Goal: Information Seeking & Learning: Compare options

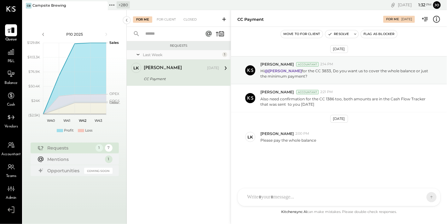
click at [113, 6] on icon at bounding box center [112, 5] width 8 height 8
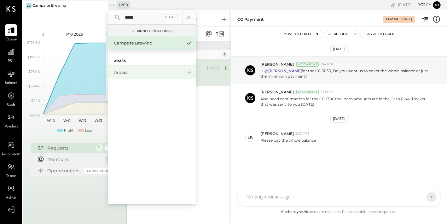
type input "*****"
click at [134, 73] on div "Amara" at bounding box center [148, 72] width 68 height 6
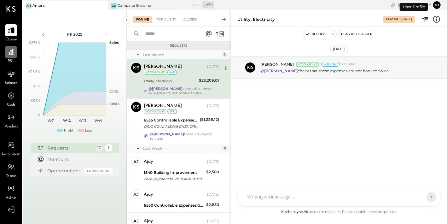
click at [11, 55] on icon at bounding box center [11, 52] width 8 height 8
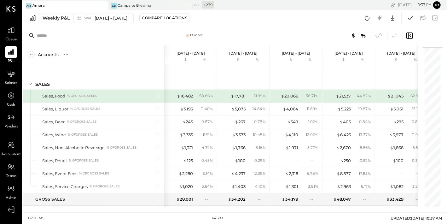
click at [89, 25] on div "Weekly P&L W41 [DATE] - [DATE] Compare Locations Google Sheets Excel" at bounding box center [235, 18] width 424 height 16
click at [89, 23] on div "Weekly P&L W41 [DATE] - [DATE] Compare Locations Google Sheets Excel" at bounding box center [235, 18] width 424 height 16
click at [188, 5] on icon at bounding box center [187, 5] width 3 height 3
click at [89, 18] on span "W41" at bounding box center [88, 17] width 9 height 3
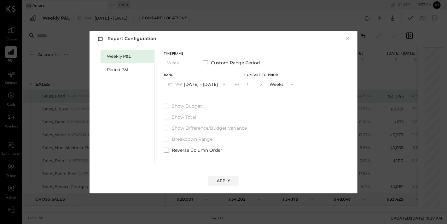
click at [135, 80] on div "Weekly P&L Period P&L" at bounding box center [128, 106] width 54 height 113
click at [132, 70] on div "Period P&L" at bounding box center [129, 70] width 44 height 6
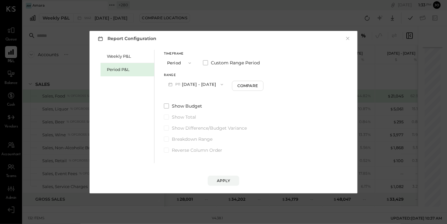
click at [196, 85] on button "P11 [DATE] - [DATE]" at bounding box center [196, 85] width 64 height 12
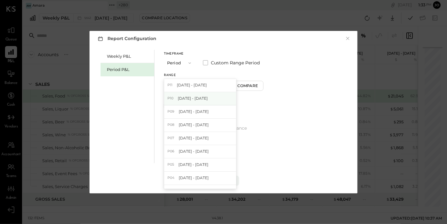
click at [207, 95] on div "P10 [DATE] - [DATE]" at bounding box center [200, 98] width 72 height 13
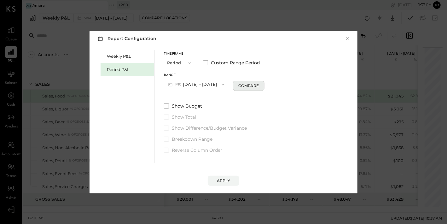
click at [254, 85] on div "Compare" at bounding box center [248, 85] width 20 height 5
click at [262, 83] on icon "button" at bounding box center [260, 84] width 4 height 4
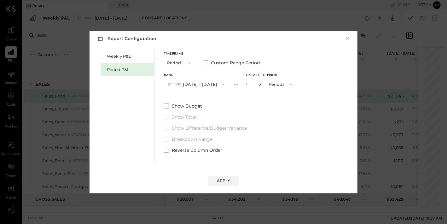
click at [262, 83] on icon "button" at bounding box center [260, 84] width 4 height 4
type input "*"
click at [225, 179] on div "Apply" at bounding box center [223, 180] width 13 height 5
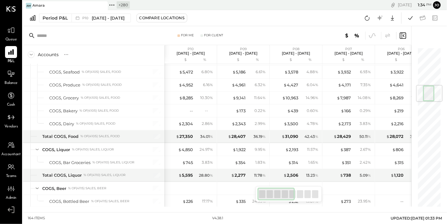
scroll to position [316, 0]
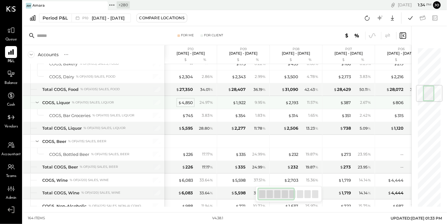
click at [187, 102] on div "$ 4,850" at bounding box center [185, 103] width 15 height 6
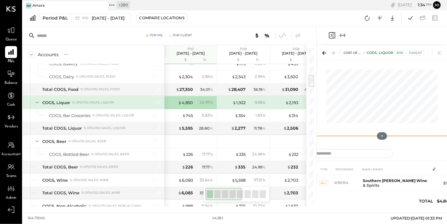
click at [315, 137] on div "For Me For Client Accounts S % GL P10 Sep 8 - Oct 5, 2025 $ % P09 Aug 11 - Sep …" at bounding box center [235, 116] width 424 height 180
drag, startPoint x: 316, startPoint y: 137, endPoint x: 328, endPoint y: 153, distance: 19.6
click at [224, 137] on div "For Me For Client Accounts S % GL P10 Sep 8 - Oct 5, 2025 $ % P09 Aug 11 - Sep …" at bounding box center [235, 116] width 424 height 180
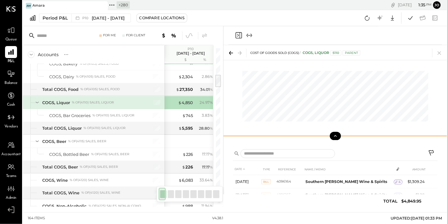
click at [337, 134] on icon at bounding box center [336, 136] width 6 height 6
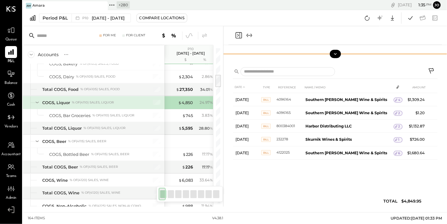
click at [336, 53] on icon at bounding box center [336, 54] width 6 height 6
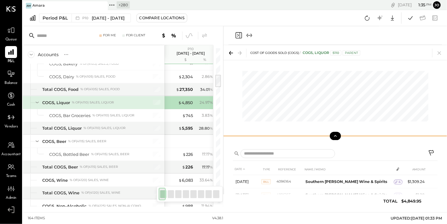
click at [337, 135] on icon at bounding box center [336, 136] width 6 height 6
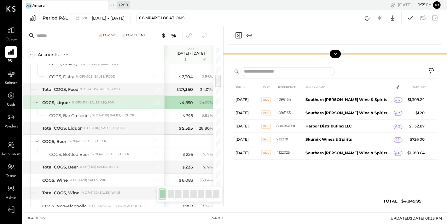
click at [333, 56] on icon at bounding box center [336, 54] width 6 height 6
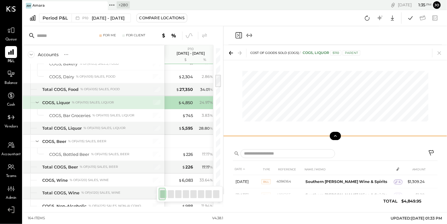
click at [336, 132] on div at bounding box center [336, 136] width 224 height 13
click at [337, 136] on icon at bounding box center [336, 136] width 6 height 6
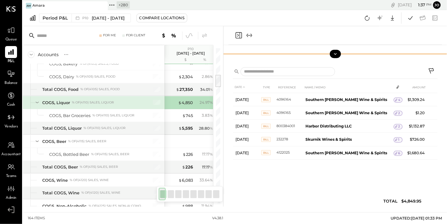
click at [341, 60] on div "COST OF GOODS SOLD (COGS) COGS, Liquor 5110 Parent" at bounding box center [336, 54] width 224 height 18
click at [338, 58] on div at bounding box center [336, 54] width 224 height 13
click at [338, 56] on icon at bounding box center [336, 54] width 6 height 6
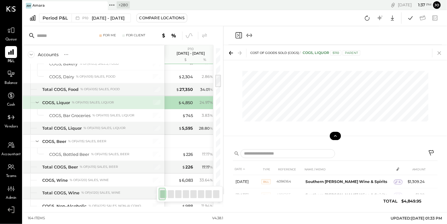
click at [436, 53] on icon at bounding box center [439, 53] width 9 height 9
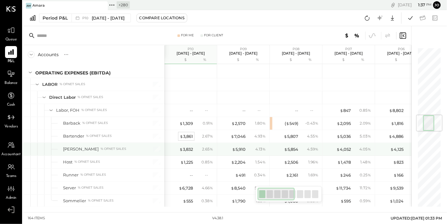
scroll to position [563, 0]
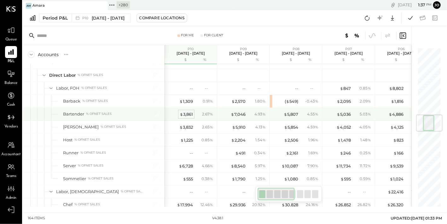
click at [188, 112] on div "$ 3,861" at bounding box center [186, 114] width 13 height 6
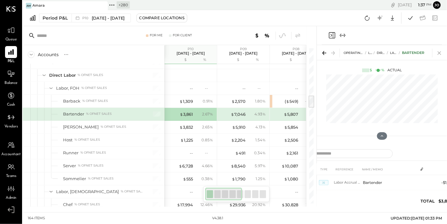
click at [441, 52] on icon at bounding box center [439, 52] width 3 height 3
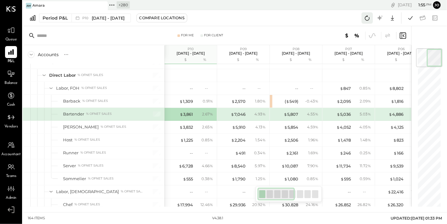
click at [367, 19] on icon at bounding box center [367, 18] width 8 height 8
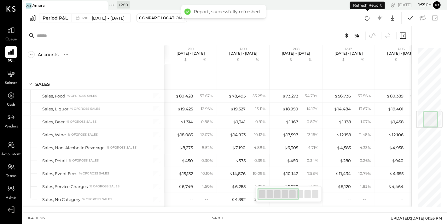
scroll to position [532, 0]
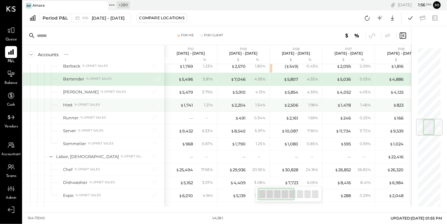
scroll to position [596, 0]
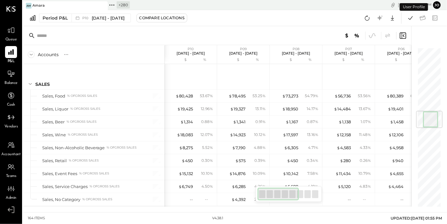
scroll to position [532, 0]
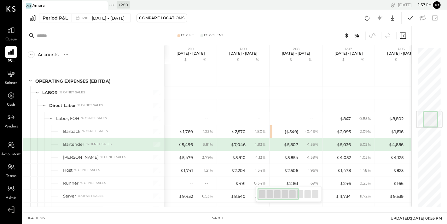
click at [237, 31] on div "For Me For Client" at bounding box center [217, 35] width 389 height 19
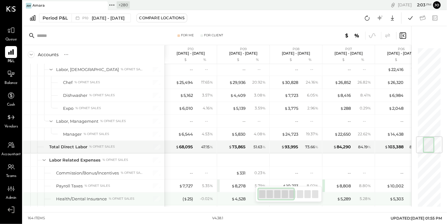
scroll to position [745, 0]
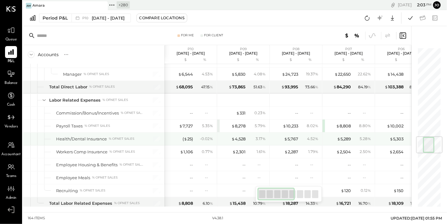
click at [179, 136] on div "( $ 25 )" at bounding box center [180, 139] width 25 height 6
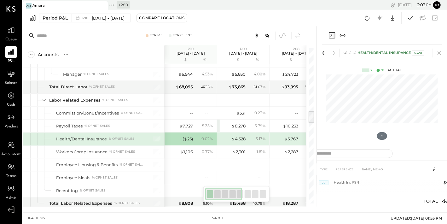
click at [441, 55] on icon at bounding box center [439, 53] width 9 height 9
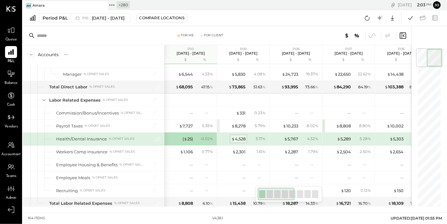
click at [243, 136] on div "$ 4,528" at bounding box center [238, 139] width 14 height 6
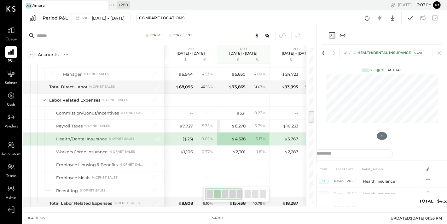
click at [440, 52] on icon at bounding box center [439, 53] width 9 height 9
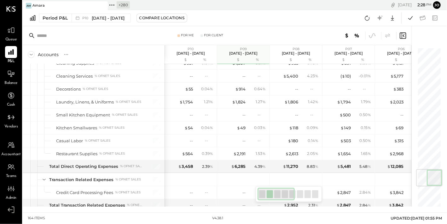
scroll to position [1019, 0]
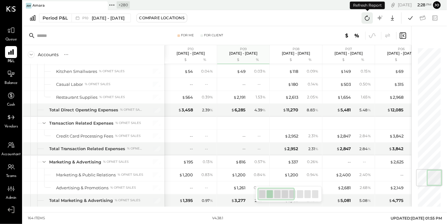
click at [365, 18] on icon at bounding box center [367, 18] width 8 height 8
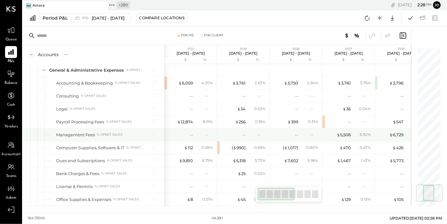
scroll to position [1146, 0]
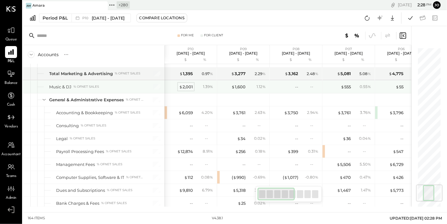
click at [185, 84] on div "$ 2,001" at bounding box center [186, 87] width 14 height 6
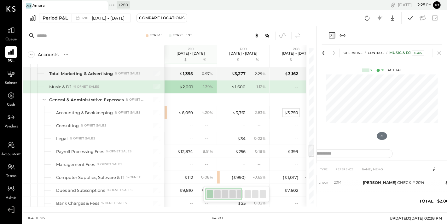
click at [440, 51] on icon at bounding box center [439, 53] width 9 height 9
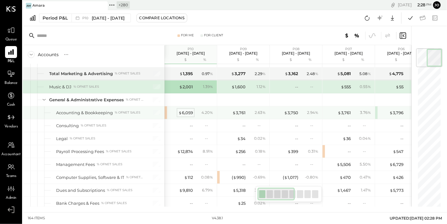
click at [187, 110] on div "$ 6,059" at bounding box center [185, 113] width 15 height 6
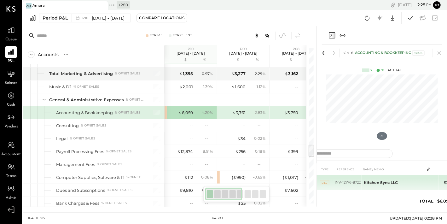
scroll to position [20, 0]
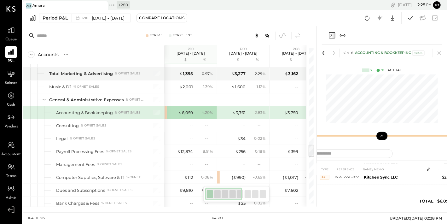
click at [382, 132] on button at bounding box center [382, 136] width 11 height 8
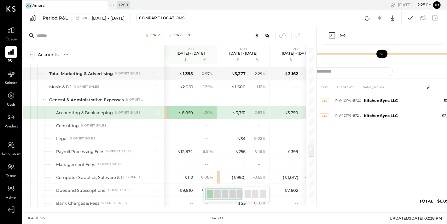
scroll to position [0, 0]
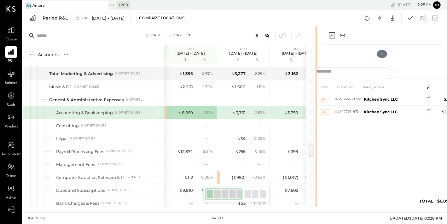
drag, startPoint x: 315, startPoint y: 125, endPoint x: 243, endPoint y: 131, distance: 72.1
click at [316, 130] on div at bounding box center [317, 116] width 2 height 180
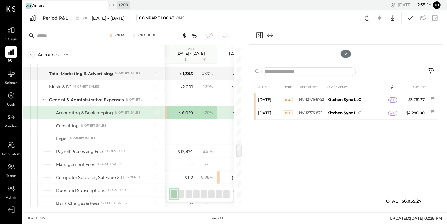
click at [260, 38] on icon "Close panel" at bounding box center [260, 36] width 8 height 8
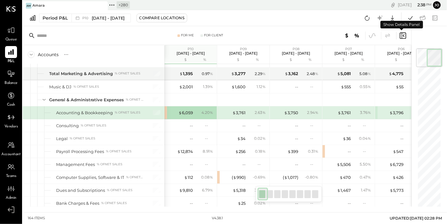
click at [406, 35] on icon at bounding box center [403, 35] width 6 height 6
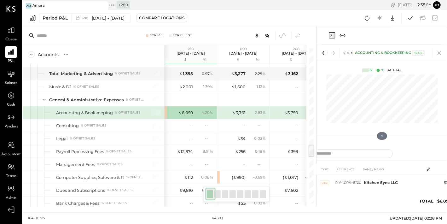
click at [437, 50] on icon at bounding box center [439, 53] width 9 height 9
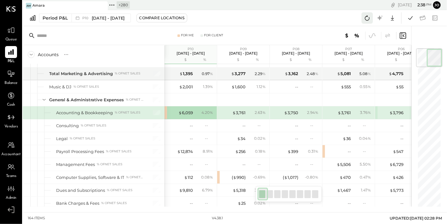
click at [363, 20] on icon at bounding box center [367, 18] width 8 height 8
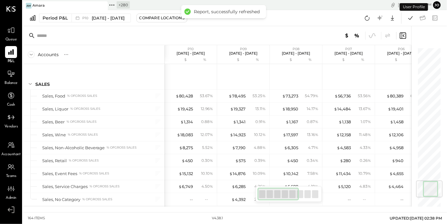
scroll to position [1111, 0]
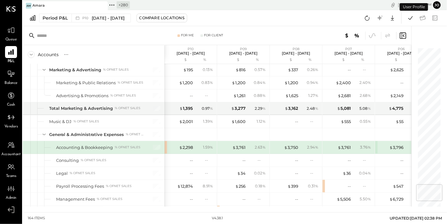
scroll to position [1144, 0]
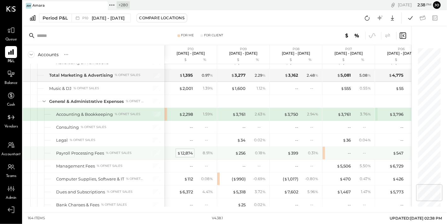
click at [191, 150] on div "$ 12,874" at bounding box center [185, 153] width 16 height 6
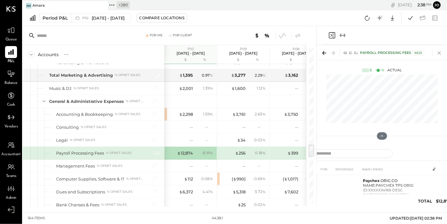
click at [439, 53] on icon at bounding box center [439, 53] width 9 height 9
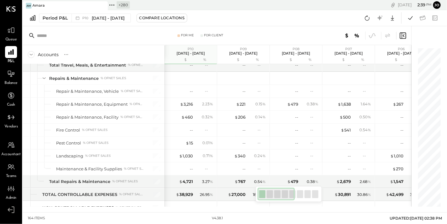
scroll to position [1528, 0]
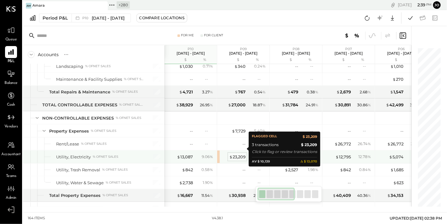
click at [239, 154] on div "$ 23,209" at bounding box center [237, 157] width 16 height 6
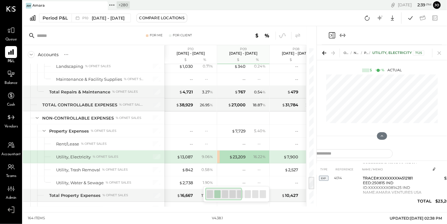
scroll to position [9, 0]
click at [439, 52] on icon at bounding box center [439, 53] width 9 height 9
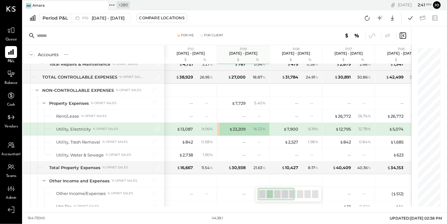
scroll to position [1556, 0]
click at [365, 19] on icon at bounding box center [367, 18] width 8 height 8
click at [366, 18] on icon at bounding box center [367, 18] width 8 height 8
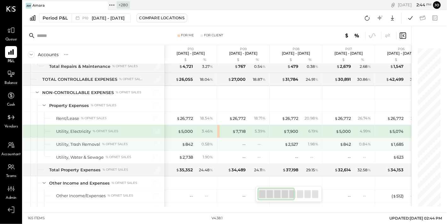
scroll to position [1554, 0]
click at [292, 142] on div "$ 2,527 1.98 %" at bounding box center [296, 143] width 47 height 13
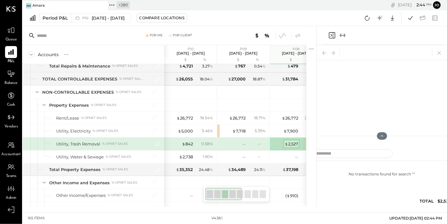
click at [292, 141] on div "$ 2,527" at bounding box center [292, 144] width 14 height 6
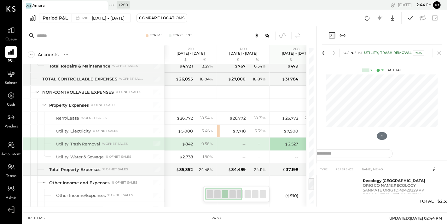
click at [440, 51] on icon at bounding box center [439, 53] width 9 height 9
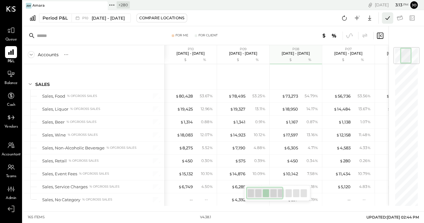
click at [383, 19] on button at bounding box center [387, 17] width 11 height 11
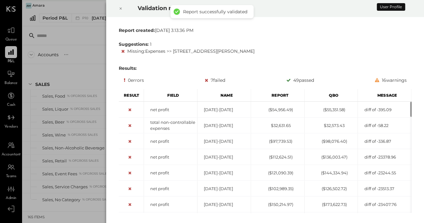
scroll to position [1549, 0]
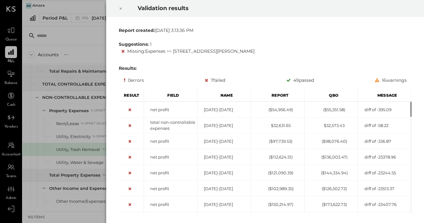
click at [122, 9] on icon at bounding box center [121, 9] width 4 height 8
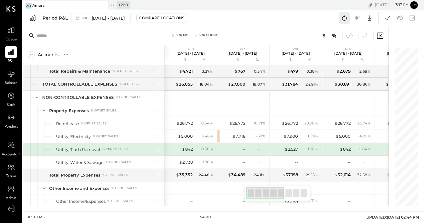
click at [344, 18] on icon at bounding box center [345, 18] width 8 height 8
click at [387, 18] on icon at bounding box center [388, 18] width 8 height 8
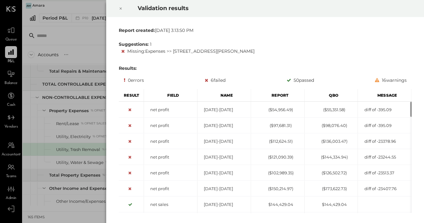
click at [120, 13] on div at bounding box center [121, 9] width 14 height 18
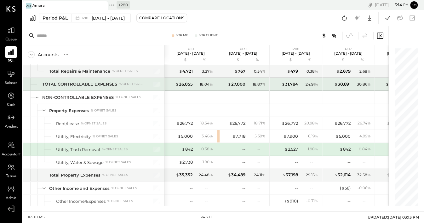
scroll to position [1542, 0]
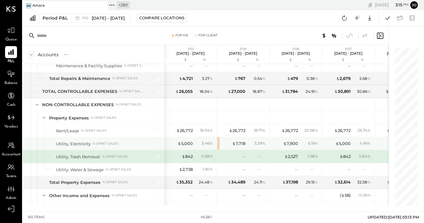
click at [228, 140] on div "$ 7,718 5.39 %" at bounding box center [243, 143] width 47 height 13
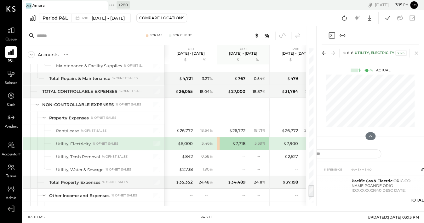
scroll to position [1646, 0]
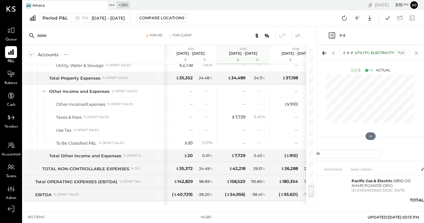
click at [416, 51] on icon at bounding box center [416, 53] width 9 height 9
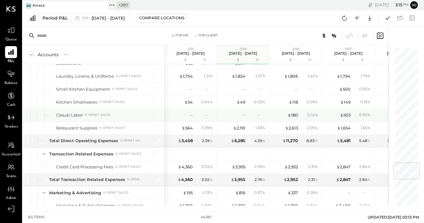
scroll to position [960, 0]
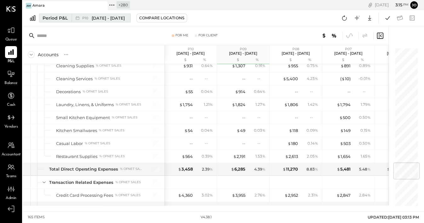
click at [124, 19] on span "Sep 8 - Oct 5, 2025" at bounding box center [108, 18] width 33 height 6
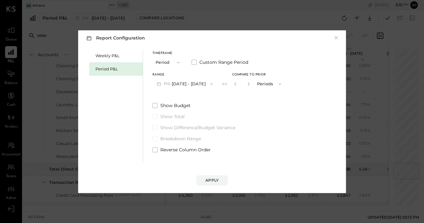
click at [243, 84] on input "*" at bounding box center [242, 84] width 8 height 10
click at [237, 84] on icon "button" at bounding box center [236, 84] width 4 height 4
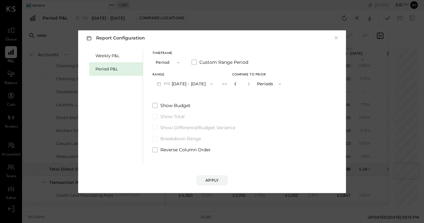
click at [237, 84] on icon "button" at bounding box center [236, 84] width 4 height 4
type input "*"
click at [237, 84] on icon "button" at bounding box center [236, 84] width 4 height 4
click at [210, 183] on button "Apply" at bounding box center [212, 180] width 32 height 10
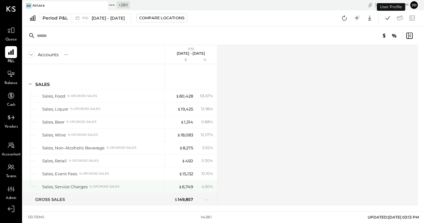
scroll to position [1202, 0]
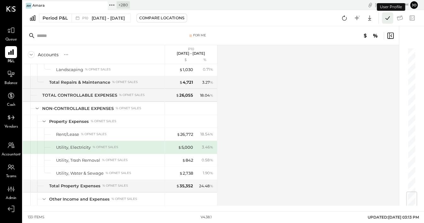
click at [392, 19] on button at bounding box center [387, 17] width 11 height 11
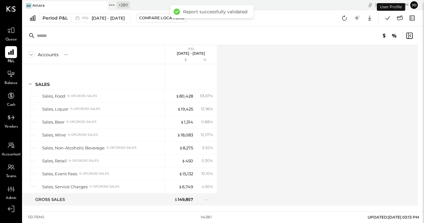
scroll to position [1202, 0]
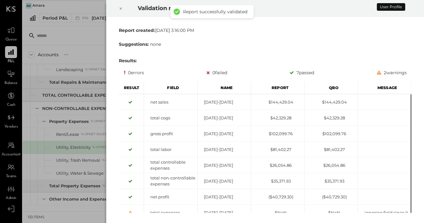
click at [121, 9] on icon at bounding box center [121, 9] width 4 height 8
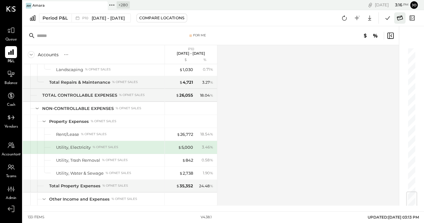
click at [398, 17] on icon at bounding box center [400, 18] width 8 height 8
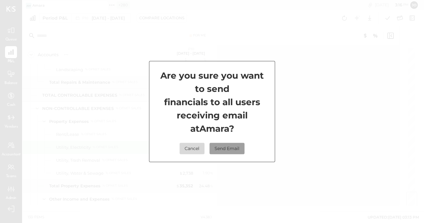
click at [237, 143] on button "Send Email" at bounding box center [227, 148] width 35 height 11
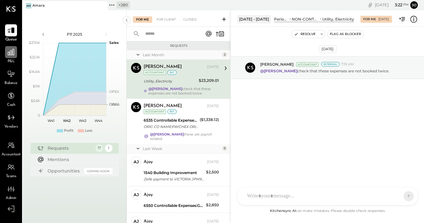
click at [9, 57] on div at bounding box center [11, 52] width 12 height 12
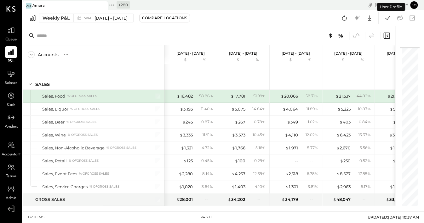
click at [110, 5] on icon at bounding box center [112, 5] width 8 height 8
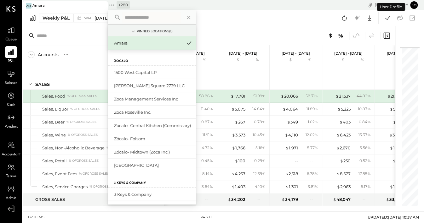
click at [102, 6] on icon at bounding box center [102, 5] width 3 height 3
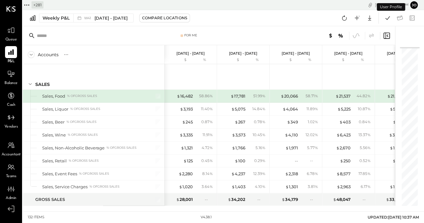
click at [33, 7] on div "+ 281" at bounding box center [38, 4] width 12 height 7
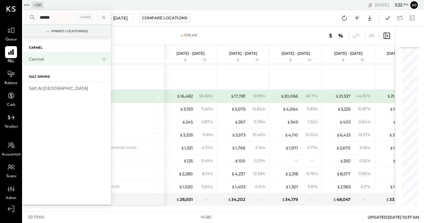
type input "******"
click at [53, 64] on div "Carmel" at bounding box center [67, 58] width 88 height 13
click at [53, 59] on div "Carmel" at bounding box center [63, 59] width 68 height 6
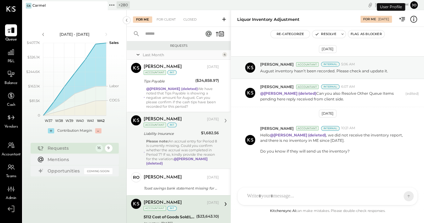
scroll to position [85, 0]
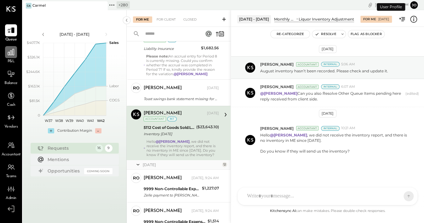
click at [12, 50] on icon at bounding box center [11, 52] width 8 height 8
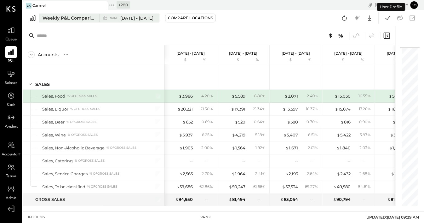
click at [78, 20] on div "Weekly P&L Comparison" at bounding box center [69, 18] width 53 height 6
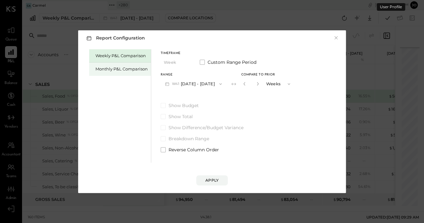
click at [118, 73] on div "Monthly P&L Comparison" at bounding box center [120, 68] width 62 height 13
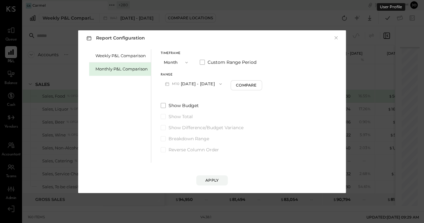
click at [198, 79] on button "M10 [DATE] - [DATE]" at bounding box center [194, 84] width 66 height 12
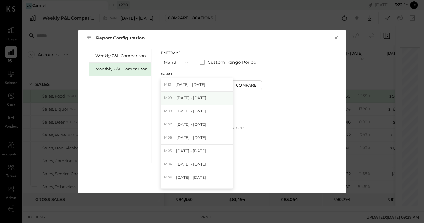
click at [203, 95] on span "[DATE] - [DATE]" at bounding box center [192, 97] width 30 height 5
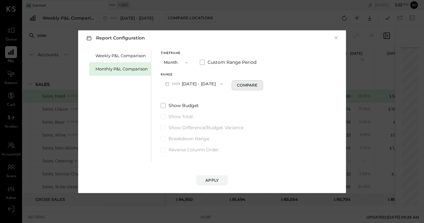
click at [232, 83] on button "Compare" at bounding box center [248, 85] width 32 height 10
click at [252, 83] on input "*" at bounding box center [252, 84] width 8 height 10
click at [257, 83] on icon "button" at bounding box center [259, 84] width 4 height 4
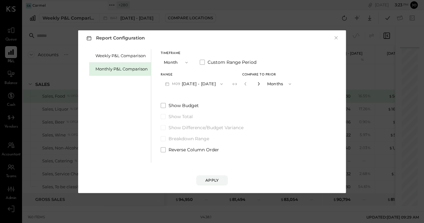
click at [257, 83] on icon "button" at bounding box center [259, 84] width 4 height 4
type input "*"
click at [207, 169] on div "Apply" at bounding box center [212, 173] width 255 height 23
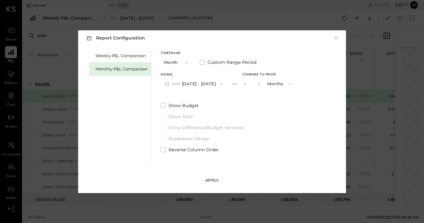
click at [207, 176] on button "Apply" at bounding box center [212, 180] width 32 height 10
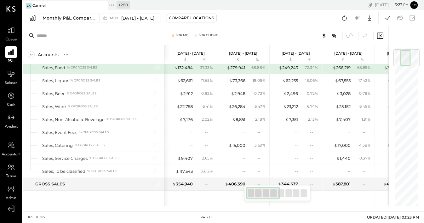
scroll to position [19, 0]
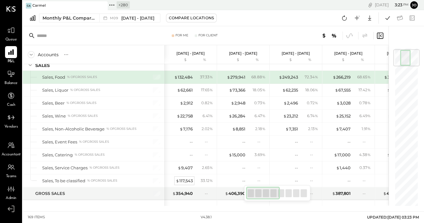
click at [189, 181] on div "$ 117,543" at bounding box center [184, 181] width 17 height 6
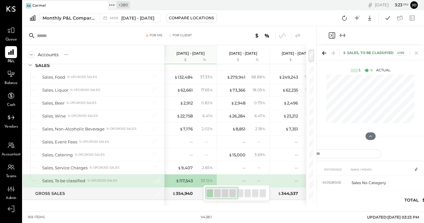
drag, startPoint x: 316, startPoint y: 163, endPoint x: 246, endPoint y: 167, distance: 70.1
click at [246, 167] on div "For Me For Client Accounts S % GL [DATE] - [DATE] $ % [DATE] - [DATE] $ % [DATE…" at bounding box center [224, 115] width 402 height 179
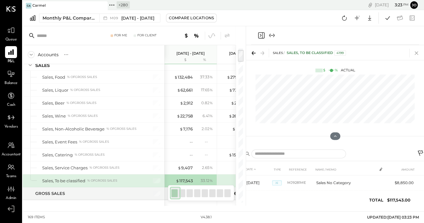
click at [416, 50] on icon at bounding box center [416, 53] width 9 height 9
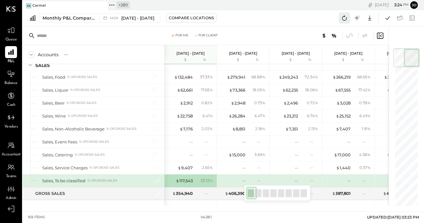
click at [343, 16] on icon at bounding box center [345, 18] width 8 height 8
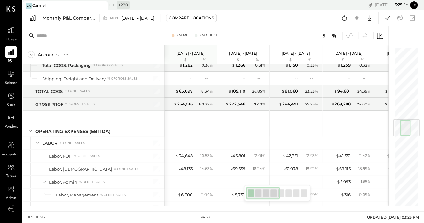
scroll to position [597, 0]
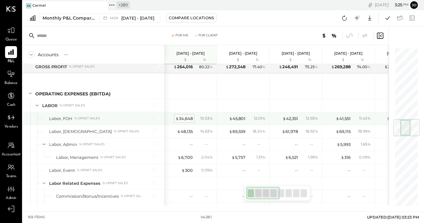
click at [188, 115] on div "$ 34,648" at bounding box center [184, 118] width 17 height 6
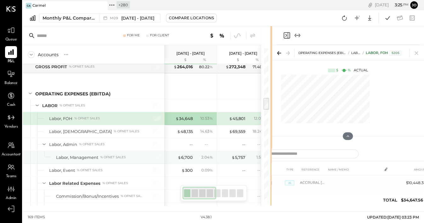
drag, startPoint x: 316, startPoint y: 141, endPoint x: 328, endPoint y: 160, distance: 22.7
click at [188, 150] on div "For Me For Client Accounts S % GL [DATE] - [DATE] $ % [DATE] - [DATE] $ % [DATE…" at bounding box center [224, 115] width 402 height 179
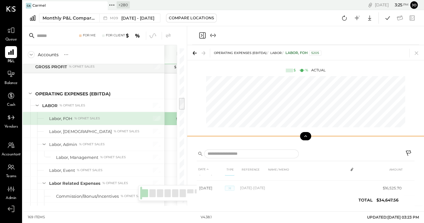
click at [308, 136] on button at bounding box center [305, 136] width 11 height 8
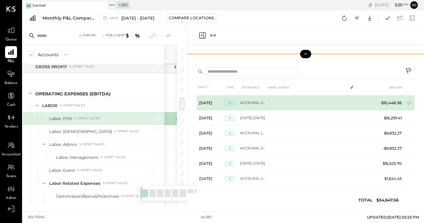
scroll to position [15, 0]
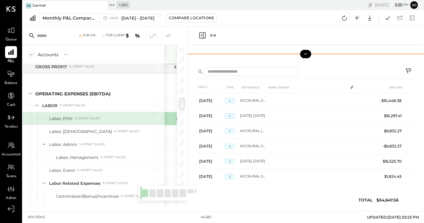
click at [205, 39] on div at bounding box center [305, 35] width 227 height 19
click at [203, 35] on icon "Close panel" at bounding box center [203, 36] width 8 height 8
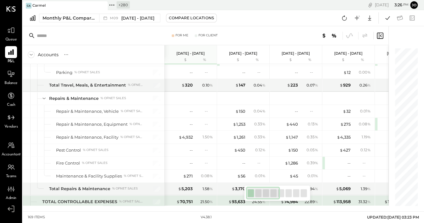
scroll to position [1504, 0]
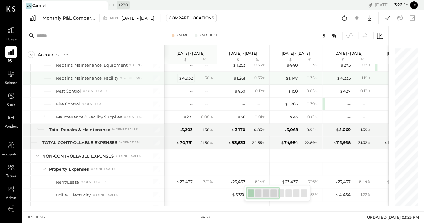
click at [189, 75] on div "$ 4,932" at bounding box center [186, 78] width 14 height 6
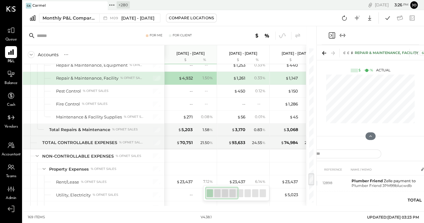
drag, startPoint x: 316, startPoint y: 146, endPoint x: 221, endPoint y: 148, distance: 94.9
click at [316, 147] on div at bounding box center [317, 115] width 2 height 179
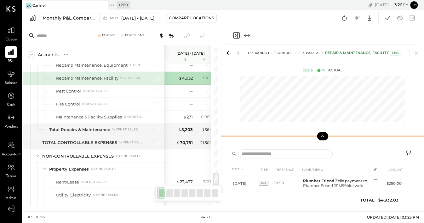
click at [323, 139] on button at bounding box center [322, 136] width 11 height 8
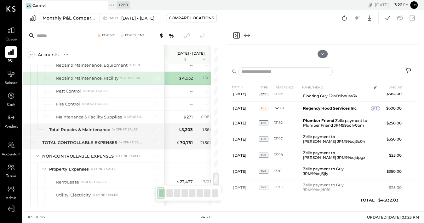
scroll to position [97, 0]
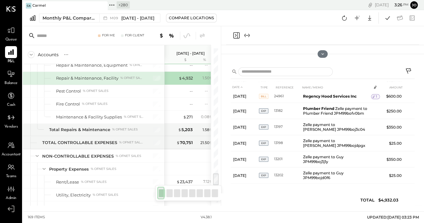
click at [237, 37] on icon "Close panel" at bounding box center [237, 36] width 8 height 8
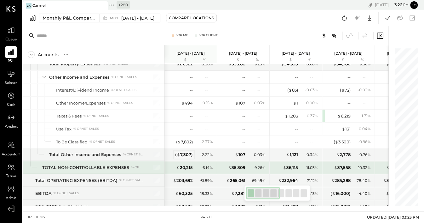
scroll to position [0, 0]
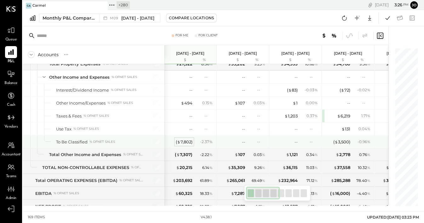
click at [183, 139] on div "( $ 7,802 )" at bounding box center [184, 142] width 17 height 6
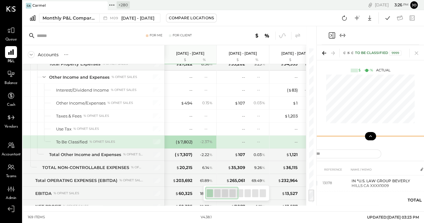
click at [372, 135] on icon at bounding box center [371, 136] width 6 height 6
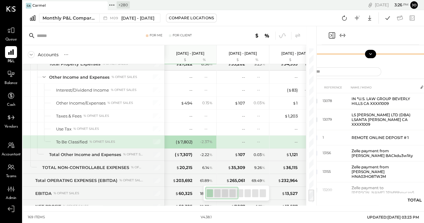
drag, startPoint x: 316, startPoint y: 126, endPoint x: 183, endPoint y: 129, distance: 133.4
click at [183, 129] on div "For Me For Client Accounts S % GL [DATE] - [DATE] $ % [DATE] - [DATE] $ % [DATE…" at bounding box center [170, 115] width 294 height 179
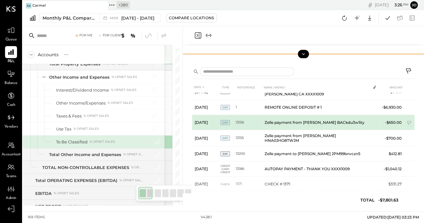
scroll to position [31, 0]
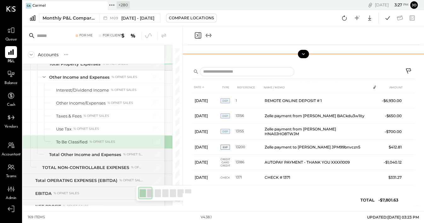
click at [198, 33] on icon "Close panel" at bounding box center [198, 36] width 8 height 8
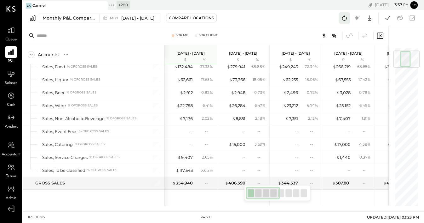
click at [345, 18] on icon at bounding box center [345, 18] width 8 height 8
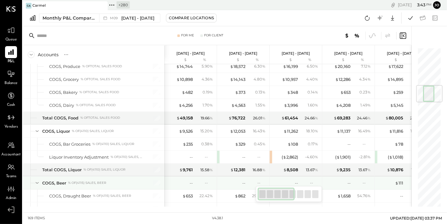
scroll to position [315, 0]
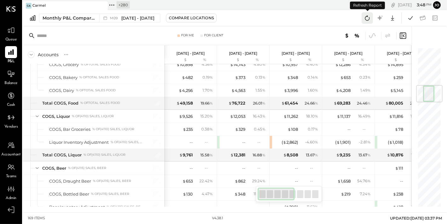
click at [368, 20] on icon at bounding box center [367, 17] width 5 height 5
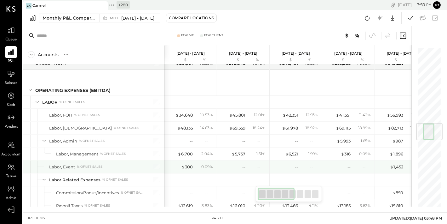
scroll to position [629, 0]
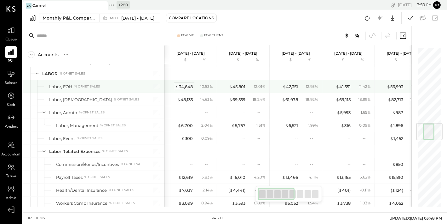
click at [191, 85] on div "$ 34,648" at bounding box center [184, 87] width 17 height 6
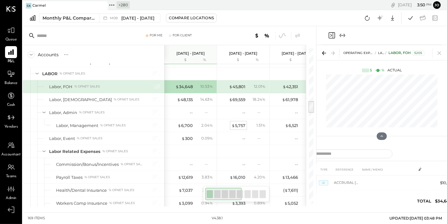
drag, startPoint x: 316, startPoint y: 120, endPoint x: 237, endPoint y: 120, distance: 79.2
click at [232, 120] on div "For Me For Client Accounts S % GL [DATE] - [DATE] $ % [DATE] - [DATE] $ % [DATE…" at bounding box center [170, 116] width 294 height 180
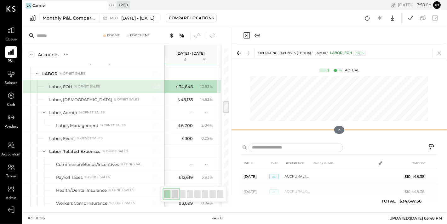
drag, startPoint x: 338, startPoint y: 137, endPoint x: 333, endPoint y: 62, distance: 75.9
click at [333, 62] on div "OPERATING EXPENSES (EBITDA) LABOR Labor, FOH 5205 $ % Actual" at bounding box center [340, 91] width 216 height 93
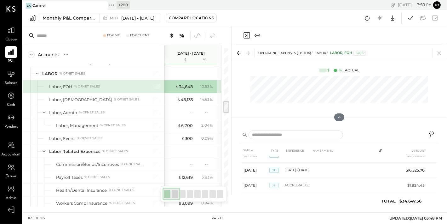
scroll to position [77, 0]
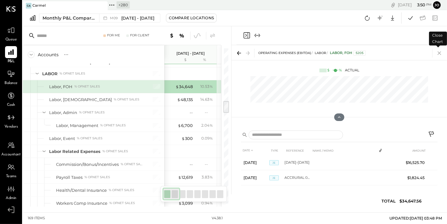
click at [441, 53] on icon at bounding box center [439, 53] width 9 height 9
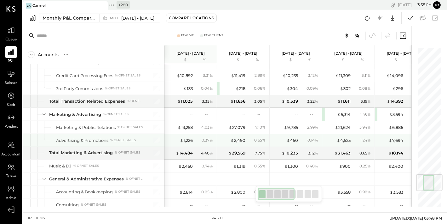
scroll to position [1053, 0]
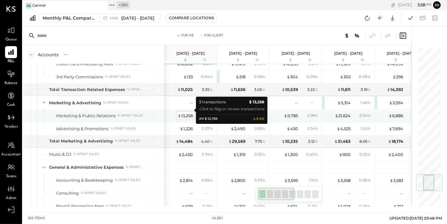
click at [185, 113] on div "$ 13,258" at bounding box center [185, 116] width 15 height 6
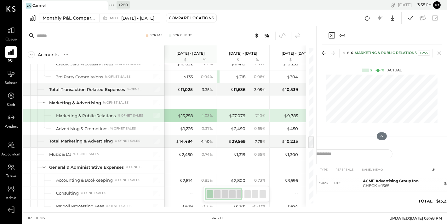
drag, startPoint x: 316, startPoint y: 126, endPoint x: 169, endPoint y: 126, distance: 146.9
click at [169, 126] on div "For Me For Client Accounts S % GL [DATE] - [DATE] $ % [DATE] - [DATE] $ % [DATE…" at bounding box center [170, 116] width 294 height 180
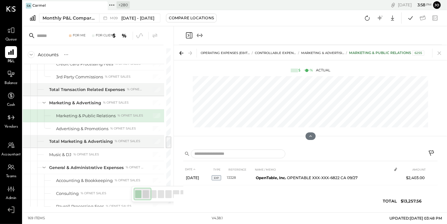
scroll to position [36, 0]
click at [310, 137] on icon at bounding box center [311, 136] width 6 height 6
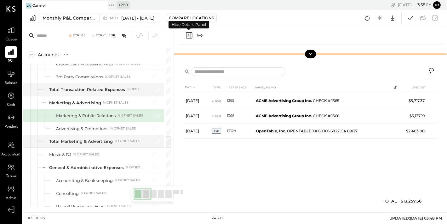
click at [189, 38] on icon "Close panel" at bounding box center [189, 35] width 6 height 6
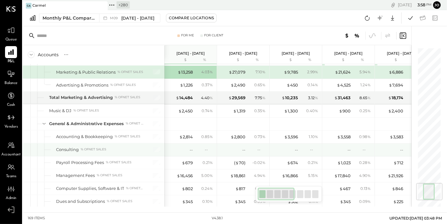
scroll to position [1127, 0]
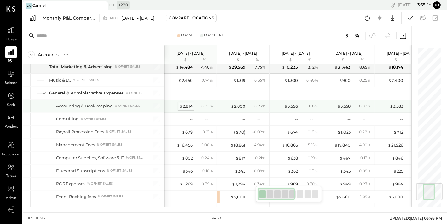
click at [186, 103] on div "$ 2,814" at bounding box center [186, 106] width 14 height 6
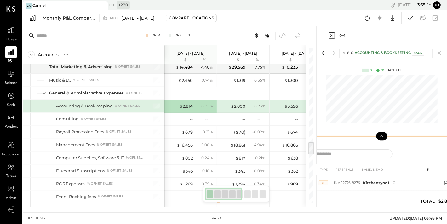
click at [383, 137] on icon at bounding box center [382, 136] width 6 height 6
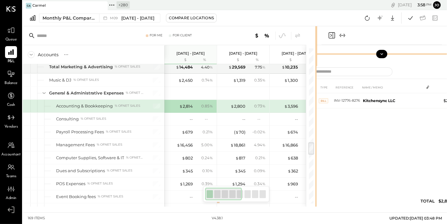
click at [316, 137] on div at bounding box center [317, 116] width 2 height 180
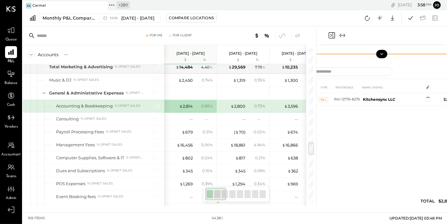
drag, startPoint x: 316, startPoint y: 137, endPoint x: 224, endPoint y: 142, distance: 91.9
click at [226, 141] on div "For Me For Client Accounts S % GL [DATE] - [DATE] $ % [DATE] - [DATE] $ % [DATE…" at bounding box center [170, 116] width 294 height 180
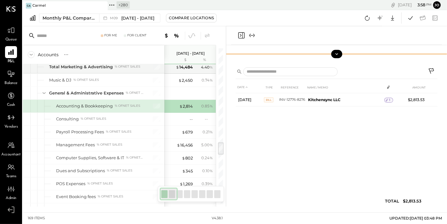
click at [241, 35] on icon "Close panel" at bounding box center [241, 35] width 2 height 3
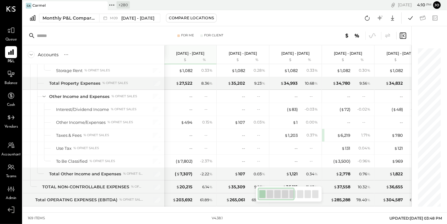
scroll to position [1707, 0]
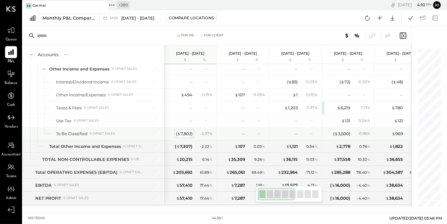
click at [182, 131] on div "( $ 7,802 )" at bounding box center [184, 134] width 17 height 6
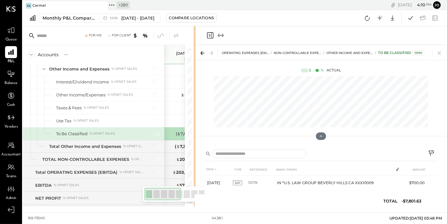
drag, startPoint x: 316, startPoint y: 114, endPoint x: 196, endPoint y: 109, distance: 120.8
click at [196, 109] on div "For Me For Client Accounts S % GL [DATE] - [DATE] $ % [DATE] - [DATE] $ % [DATE…" at bounding box center [235, 116] width 425 height 180
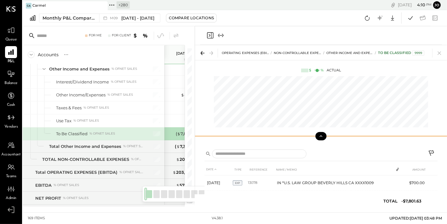
click at [323, 135] on icon at bounding box center [321, 136] width 6 height 6
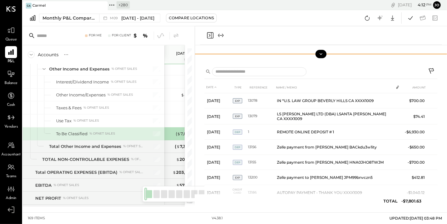
click at [227, 15] on div "Monthly P&L Comparison M09 [DATE] - [DATE] Compare Locations Google Sheets Excel" at bounding box center [235, 18] width 425 height 16
